Goal: Information Seeking & Learning: Compare options

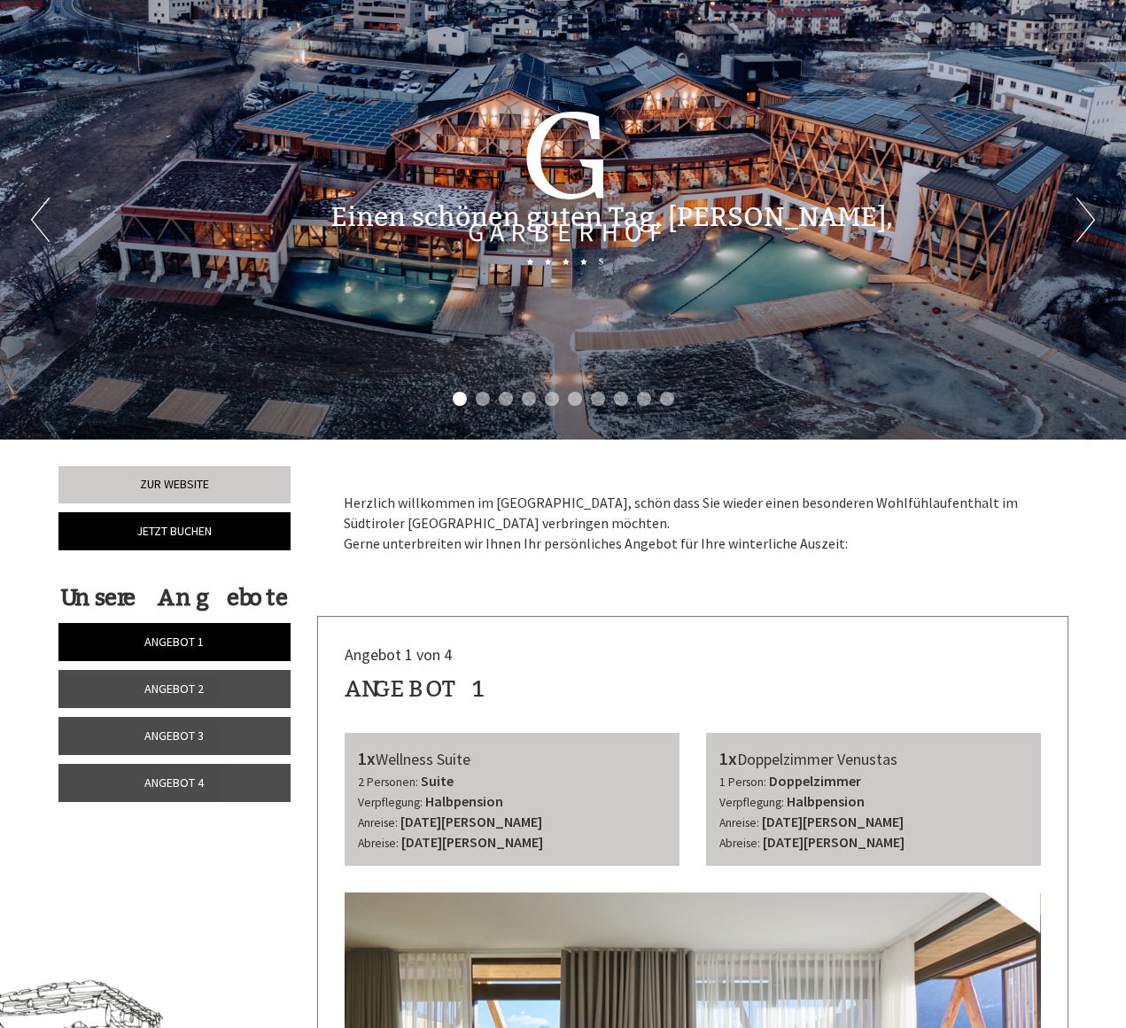
scroll to position [29, 0]
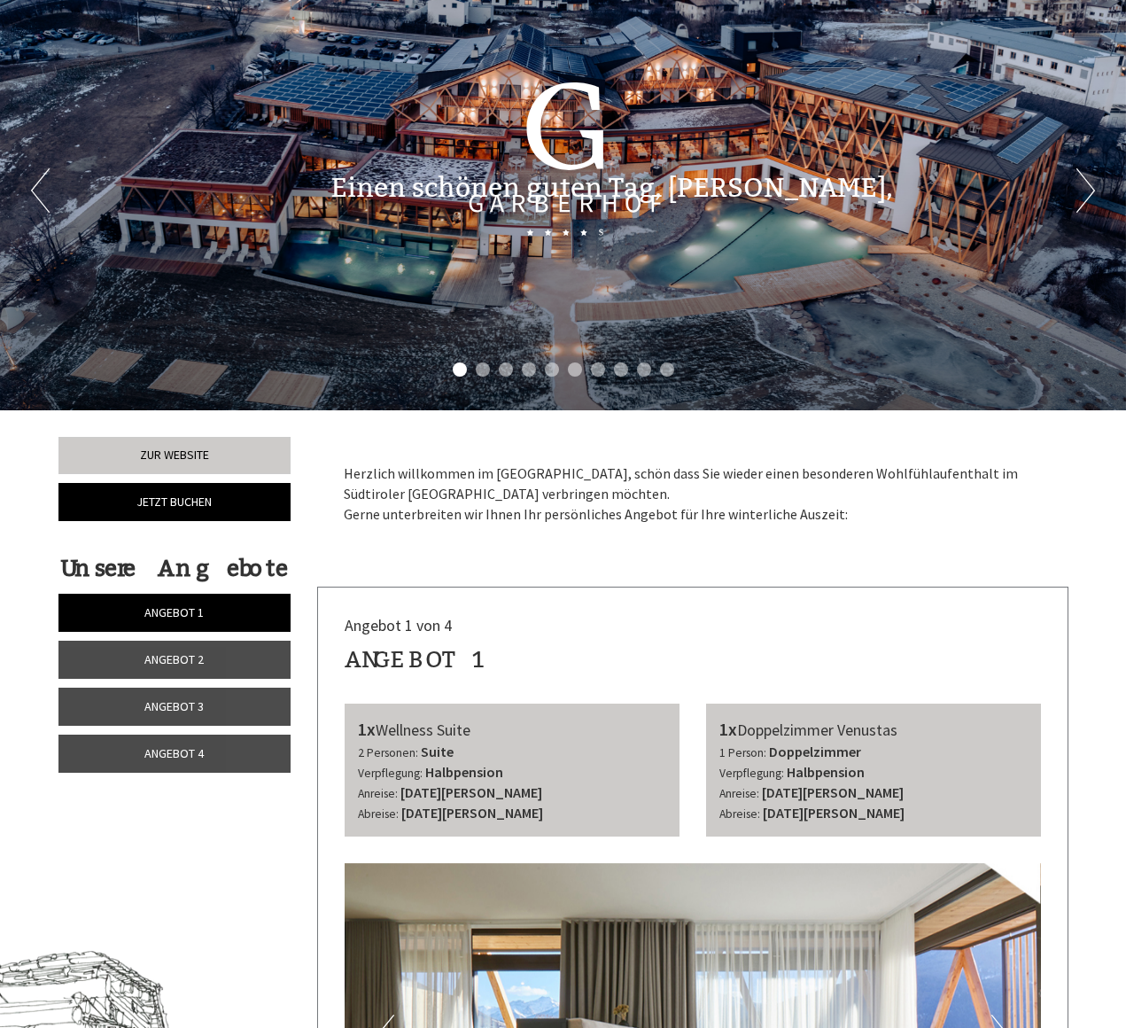
click at [227, 660] on link "Angebot 2" at bounding box center [174, 660] width 233 height 38
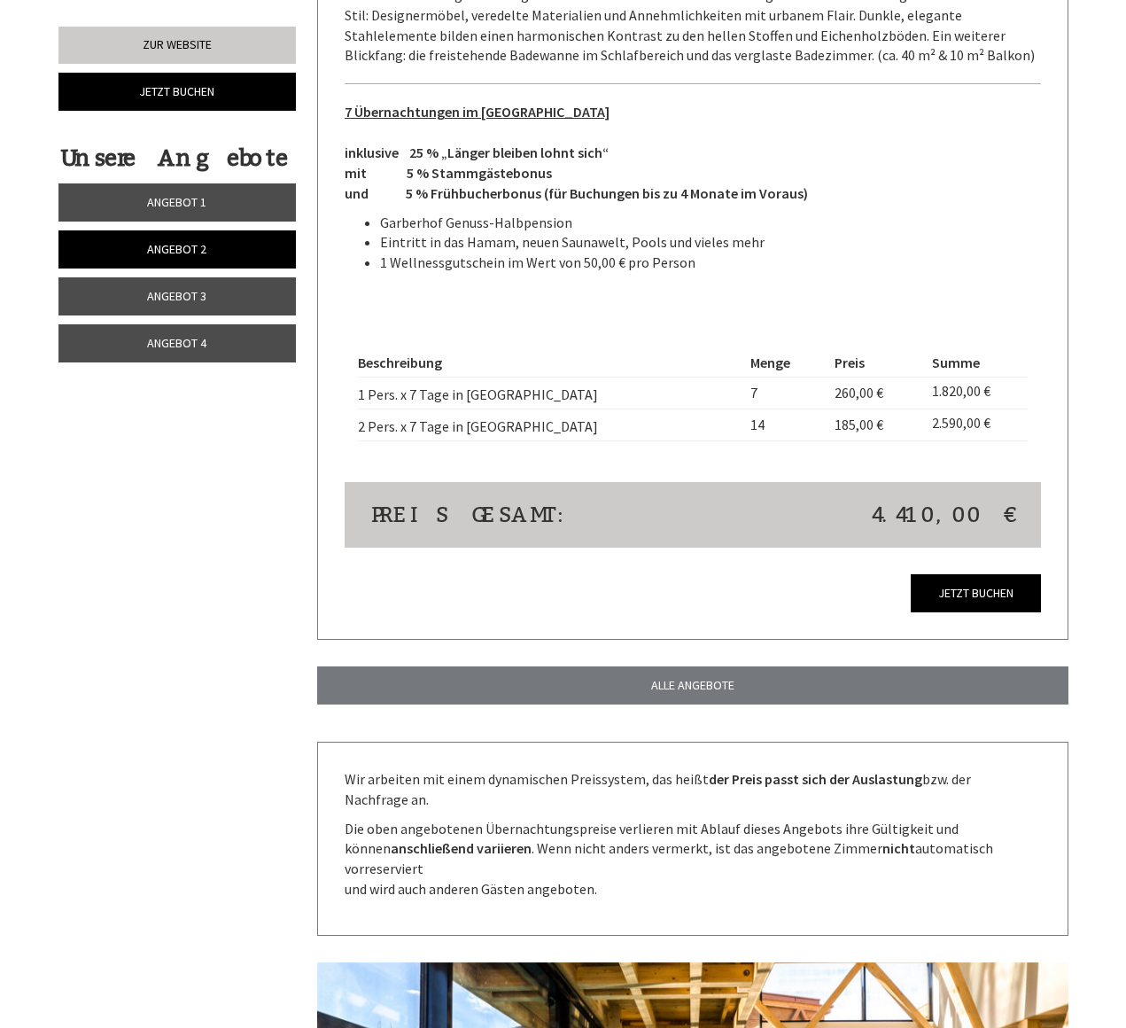
scroll to position [0, 0]
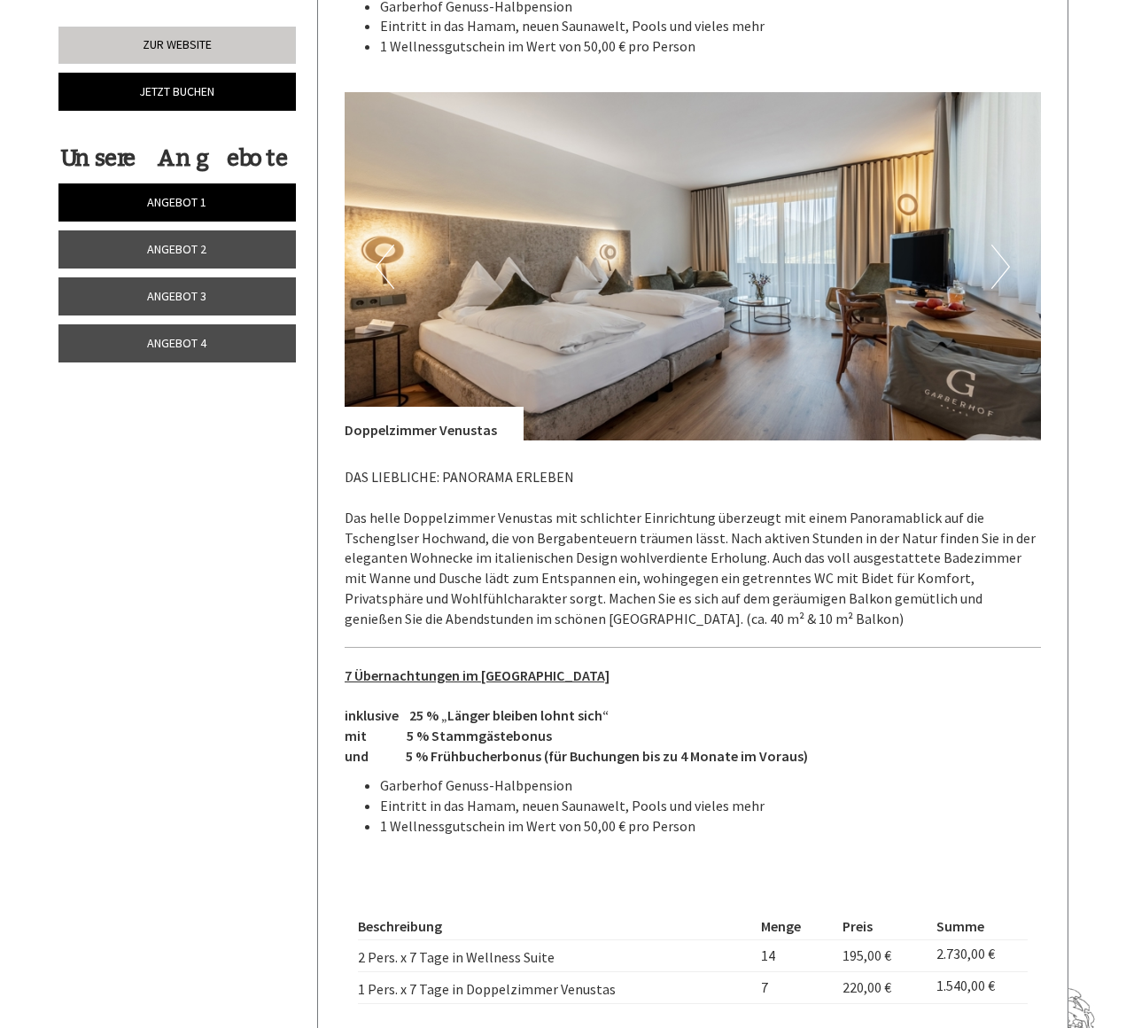
scroll to position [2118, 0]
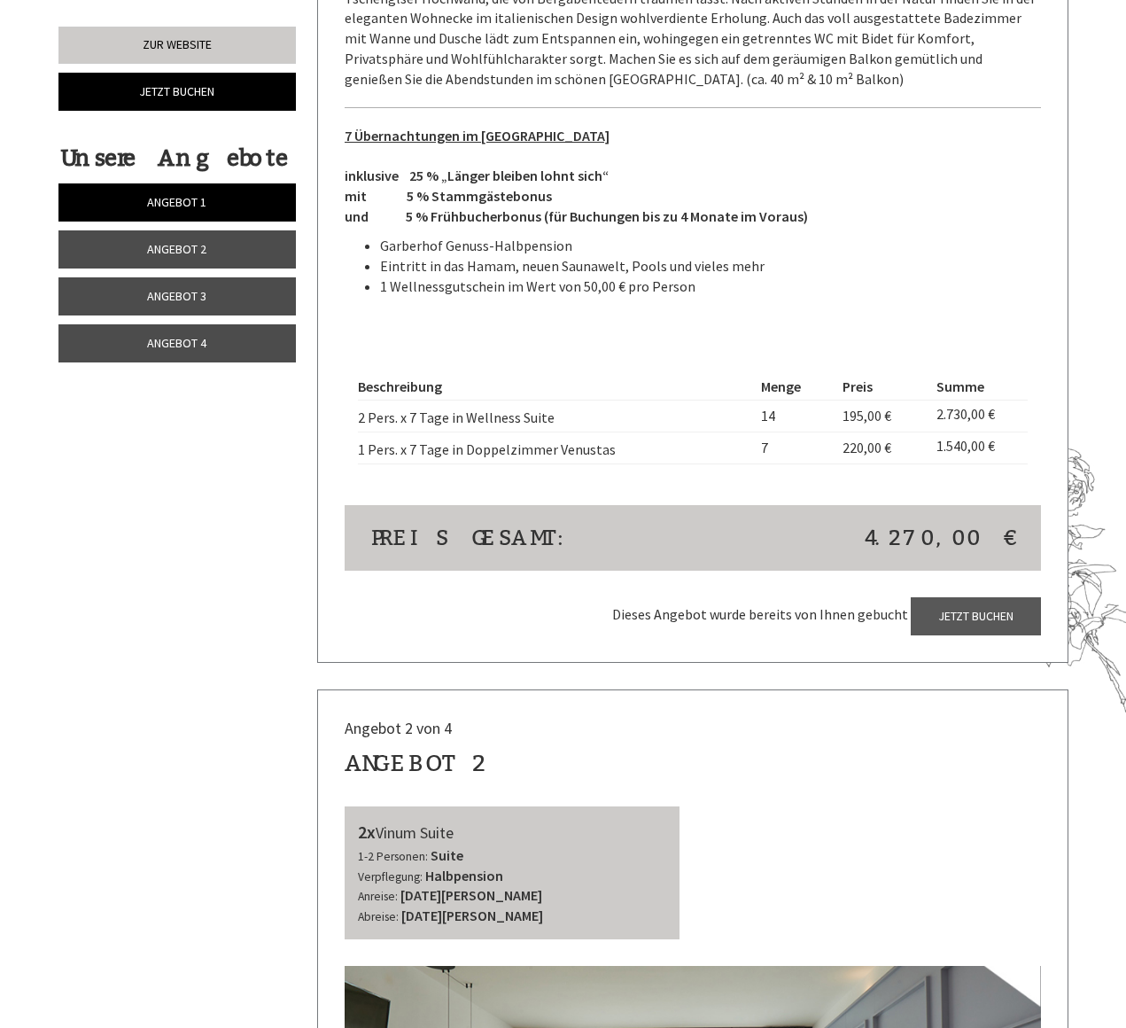
click at [233, 251] on link "Angebot 2" at bounding box center [176, 249] width 237 height 38
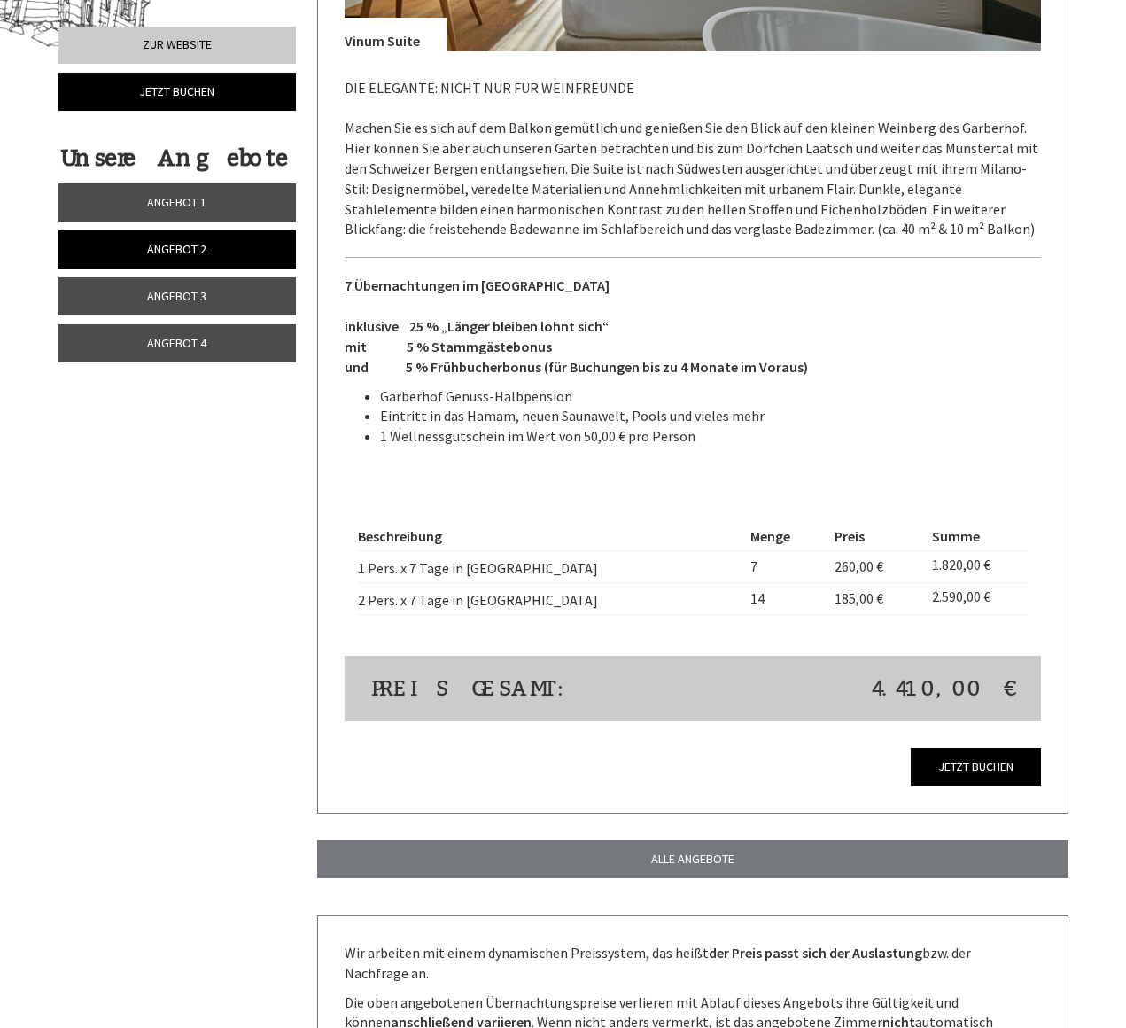
scroll to position [1425, 0]
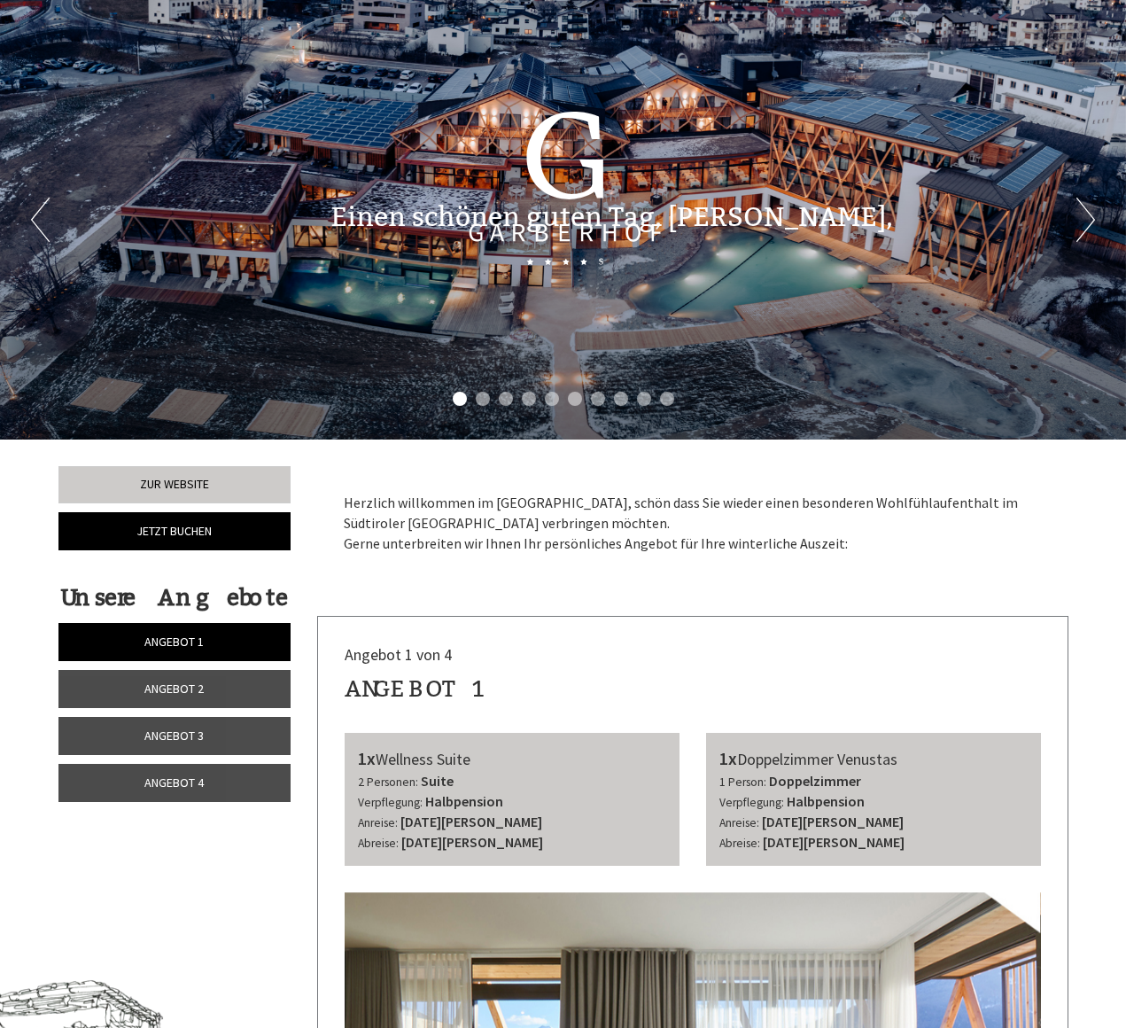
click at [237, 648] on link "Angebot 1" at bounding box center [174, 642] width 233 height 38
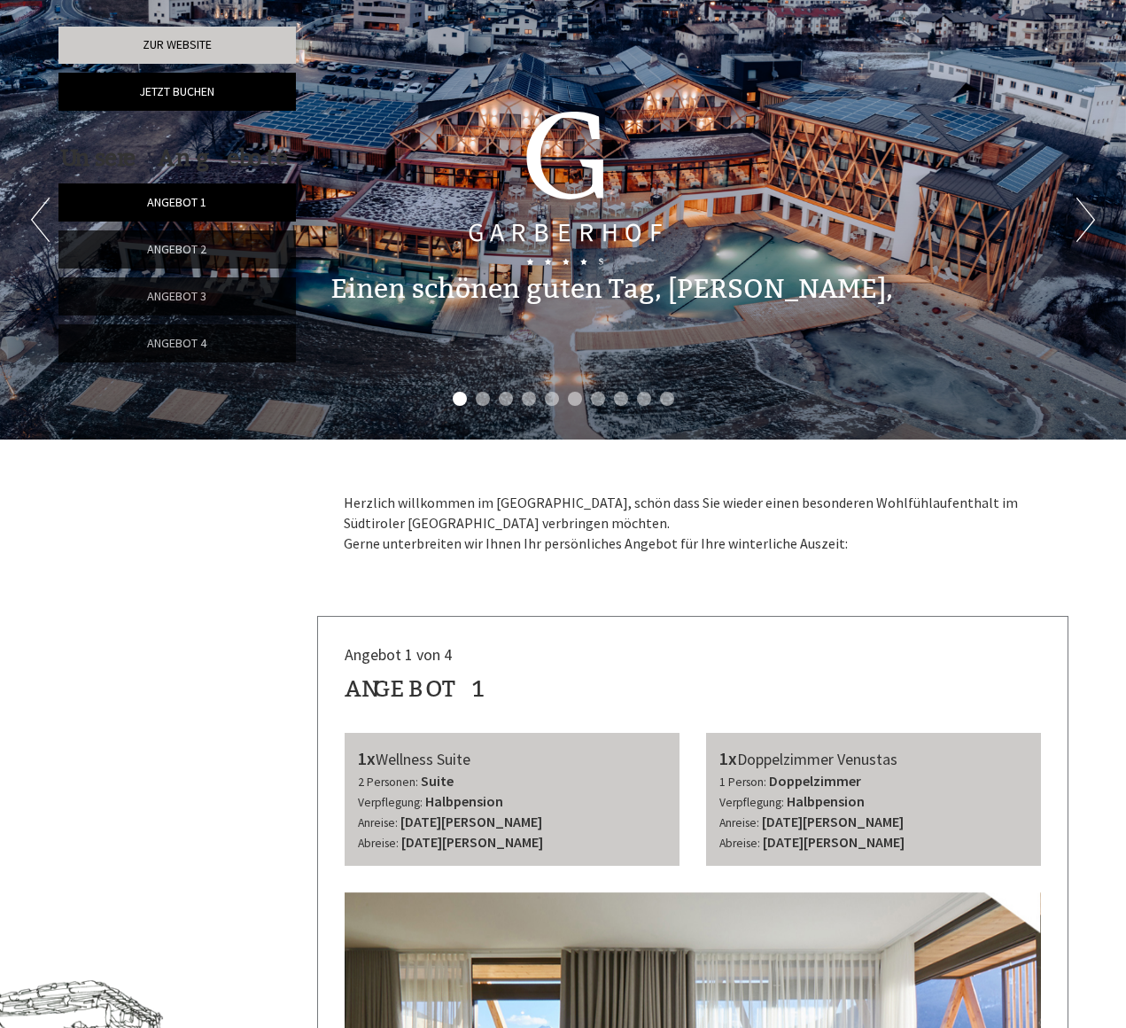
scroll to position [613, 0]
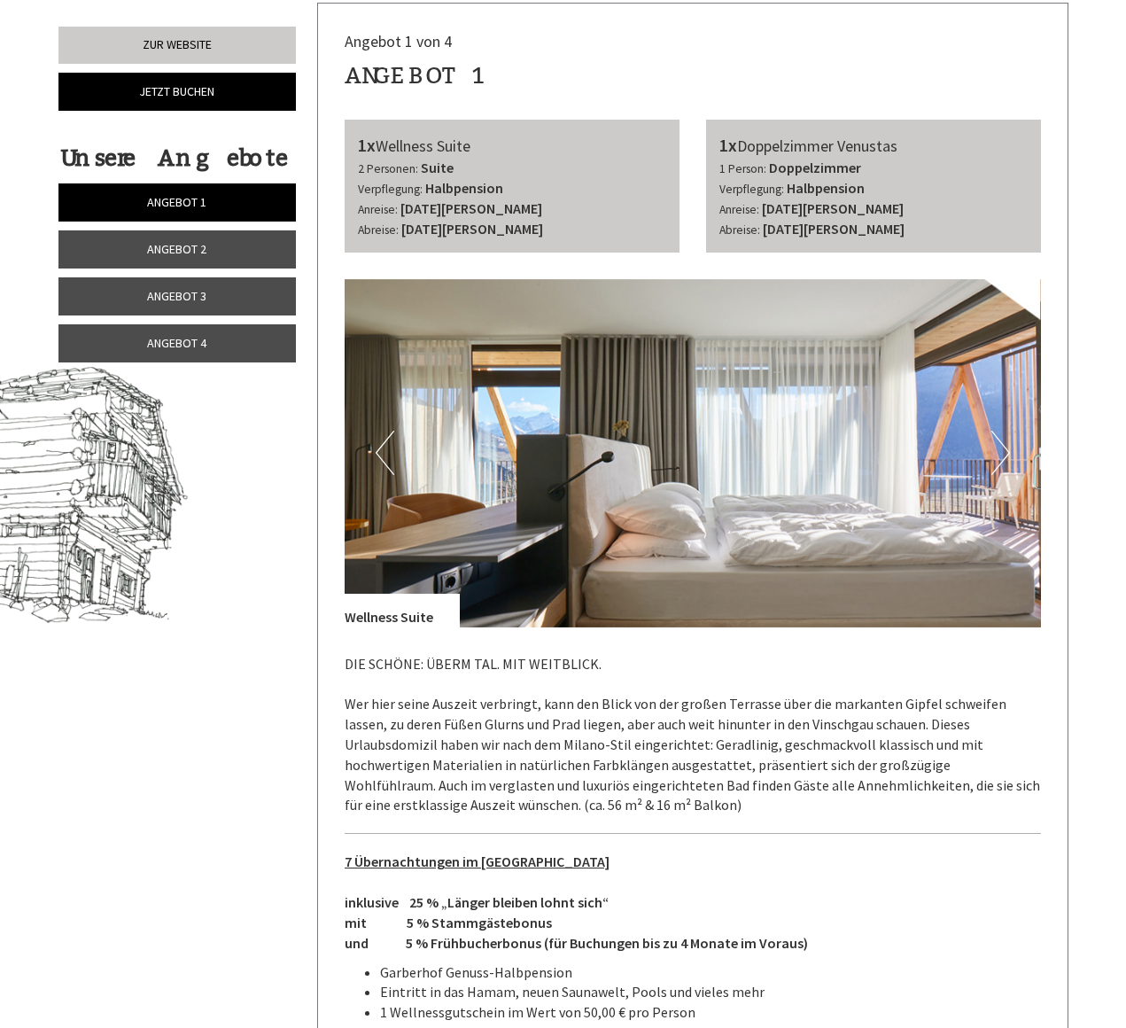
click at [211, 204] on link "Angebot 1" at bounding box center [176, 202] width 237 height 38
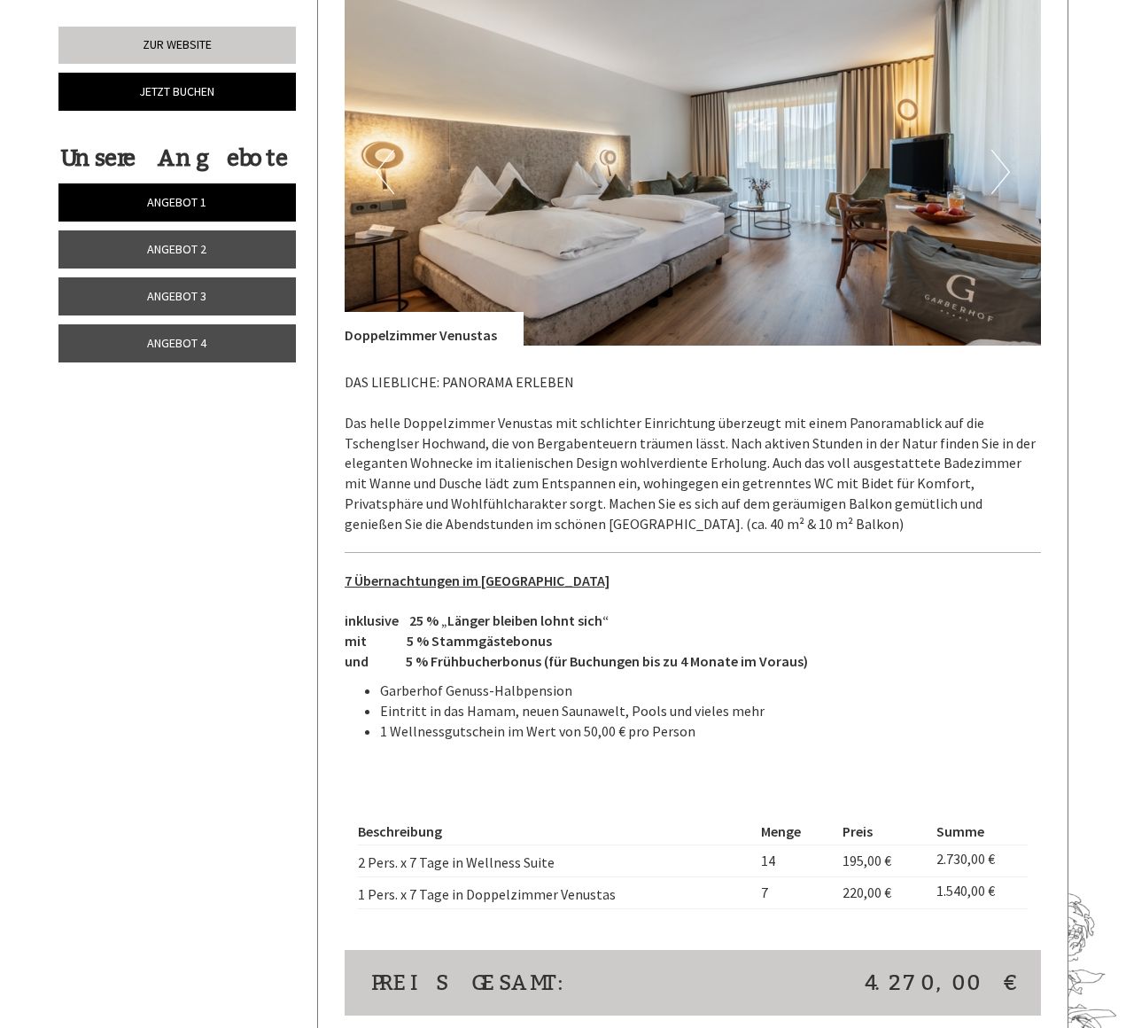
scroll to position [1651, 0]
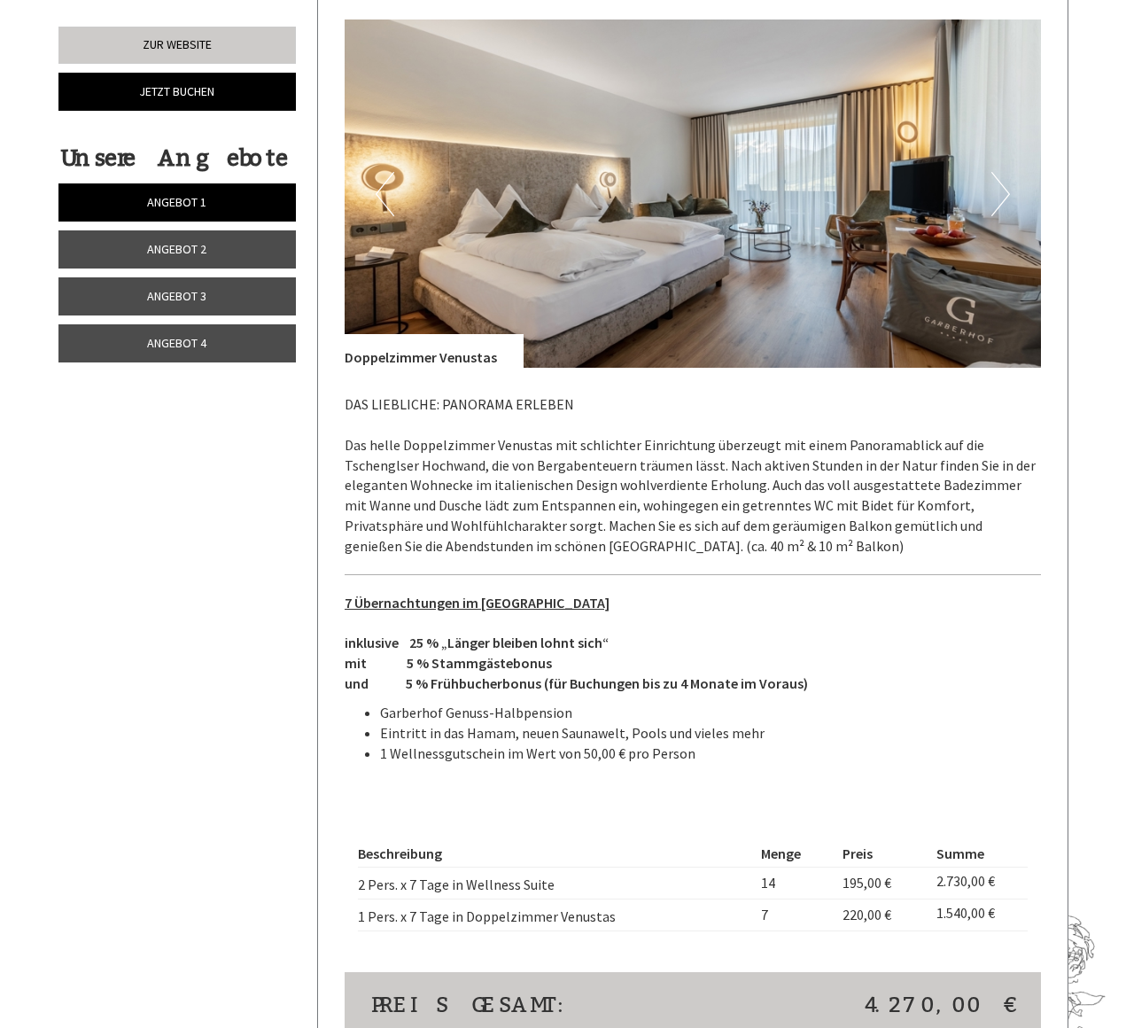
click at [215, 239] on link "Angebot 2" at bounding box center [176, 249] width 237 height 38
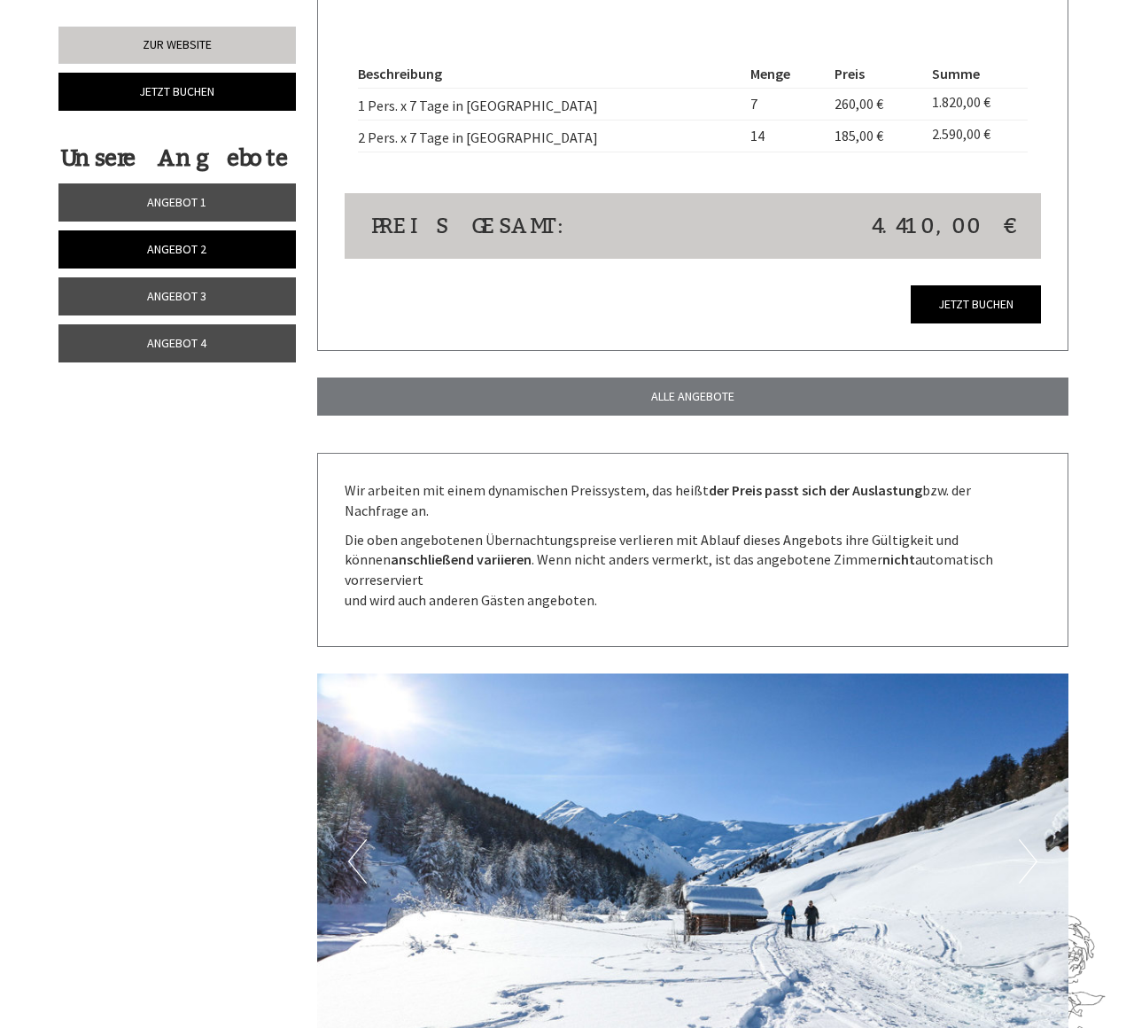
scroll to position [613, 0]
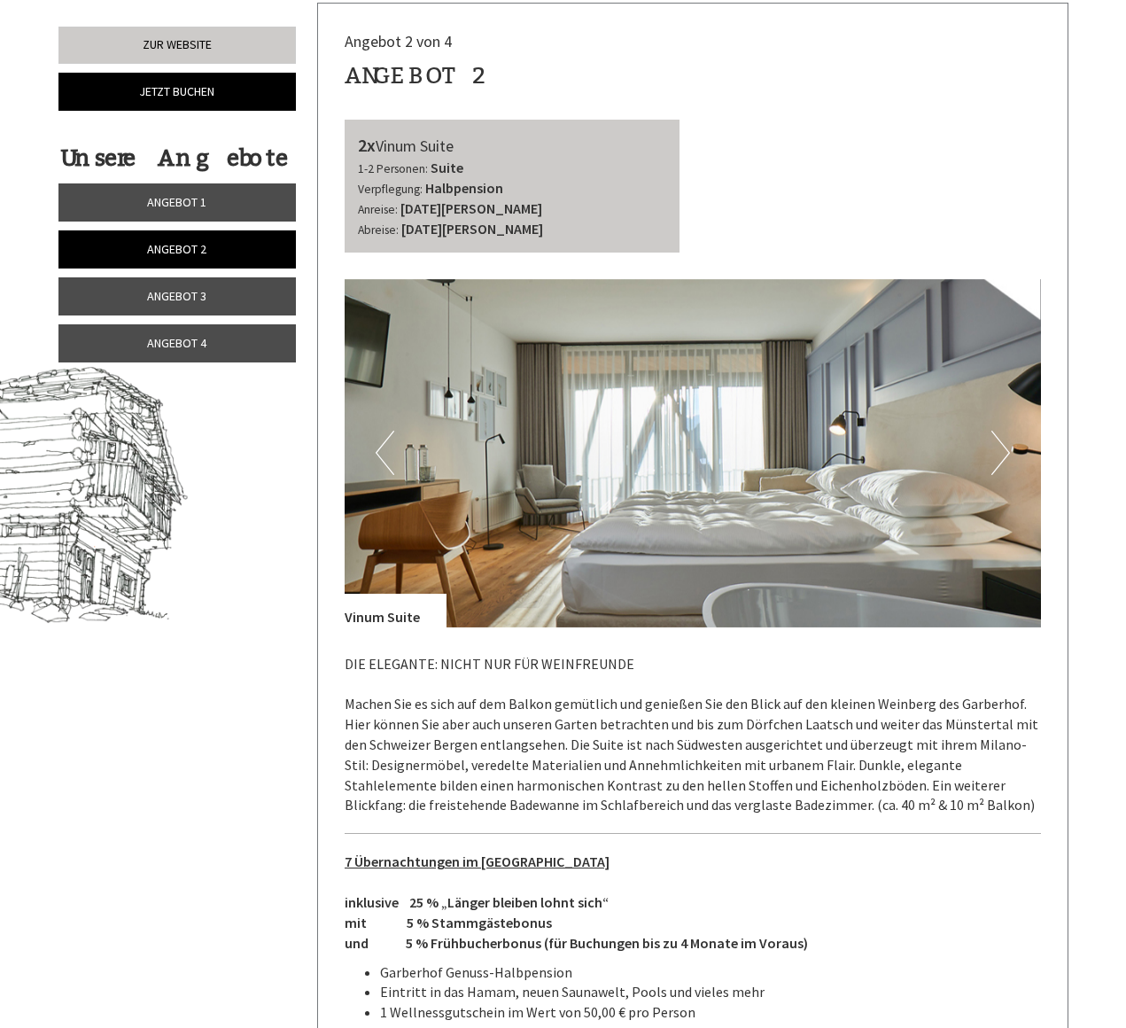
click at [219, 245] on link "Angebot 2" at bounding box center [176, 249] width 237 height 38
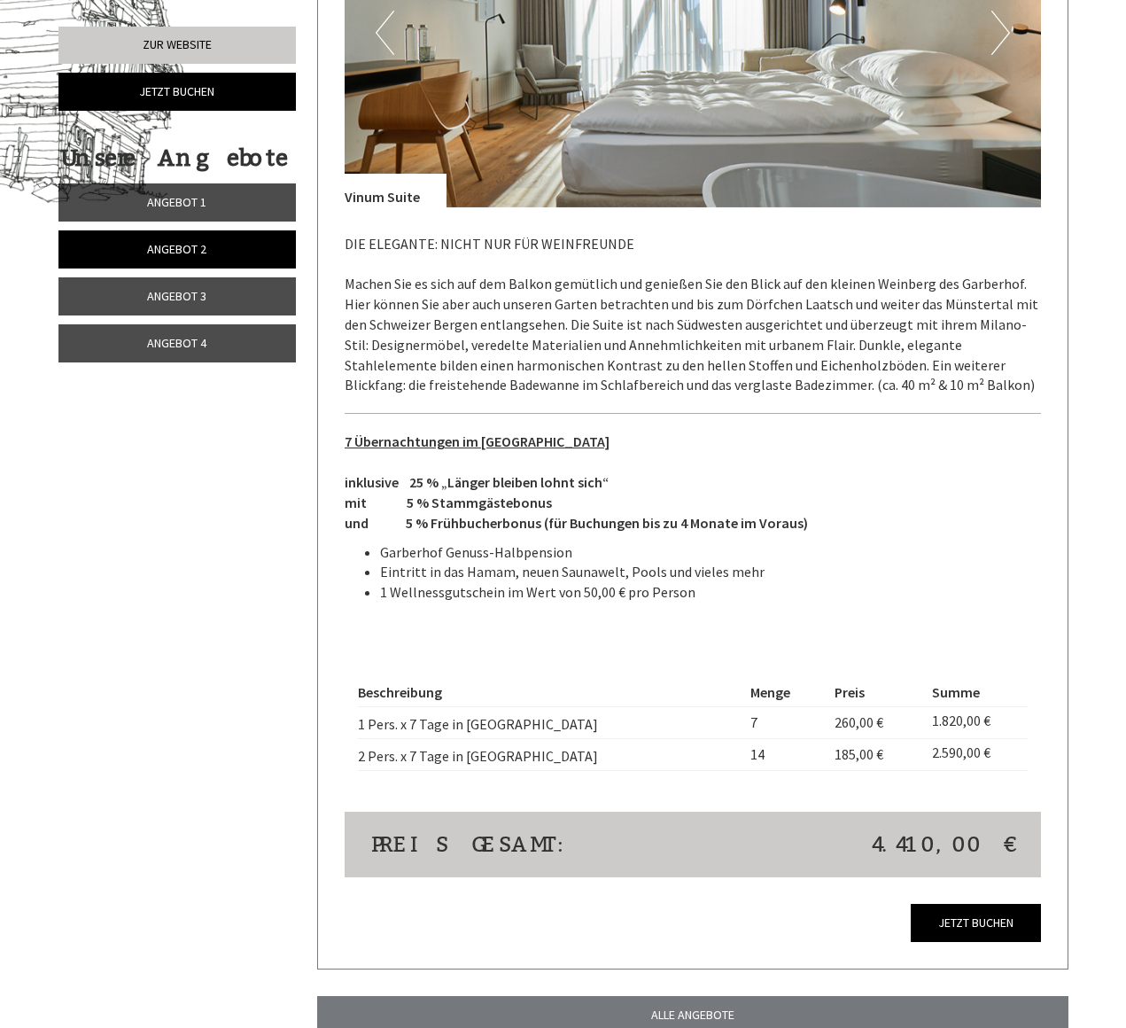
scroll to position [0, 0]
